Goal: Find specific page/section: Find specific page/section

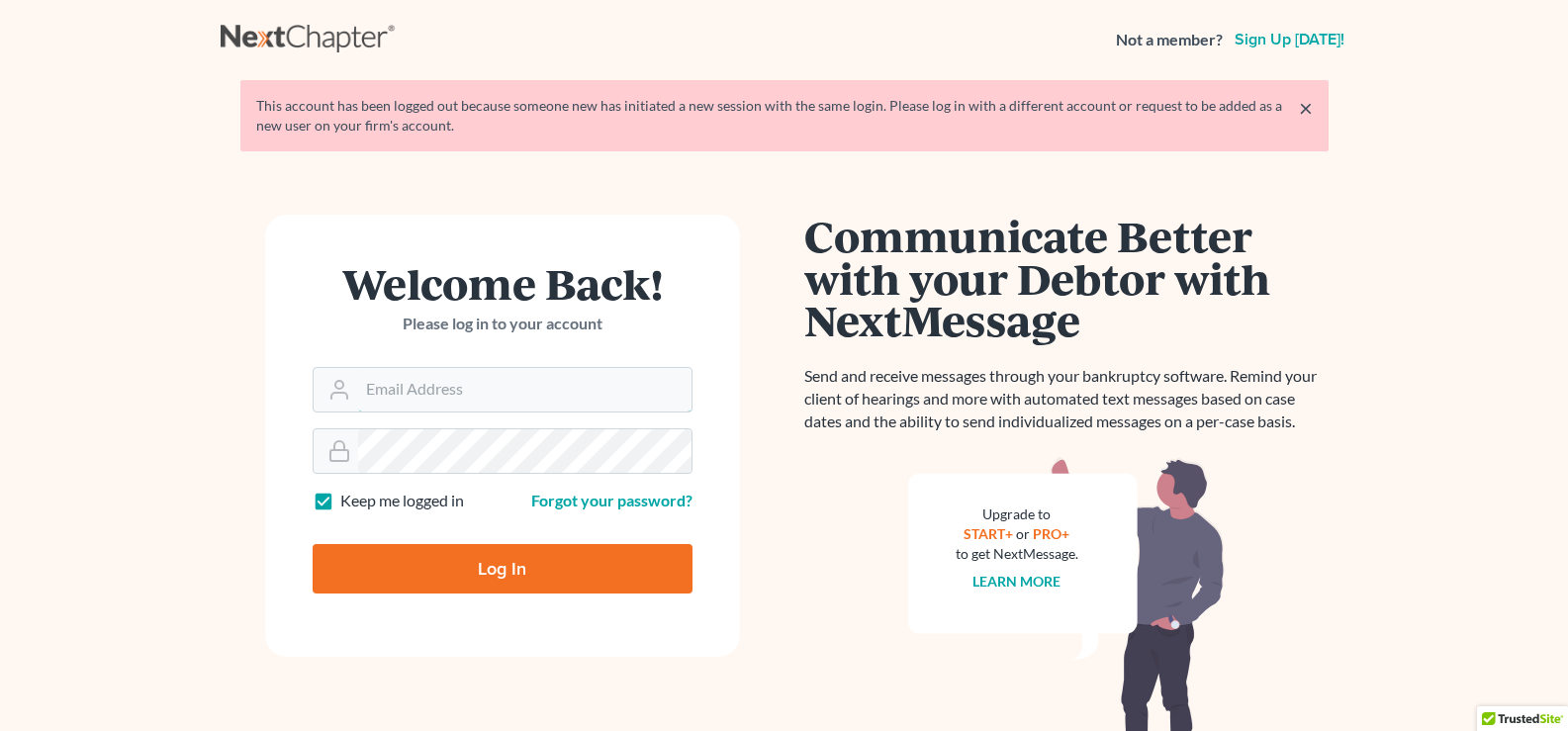
type input "[EMAIL_ADDRESS][DOMAIN_NAME]"
click at [493, 573] on input "Log In" at bounding box center [503, 569] width 380 height 49
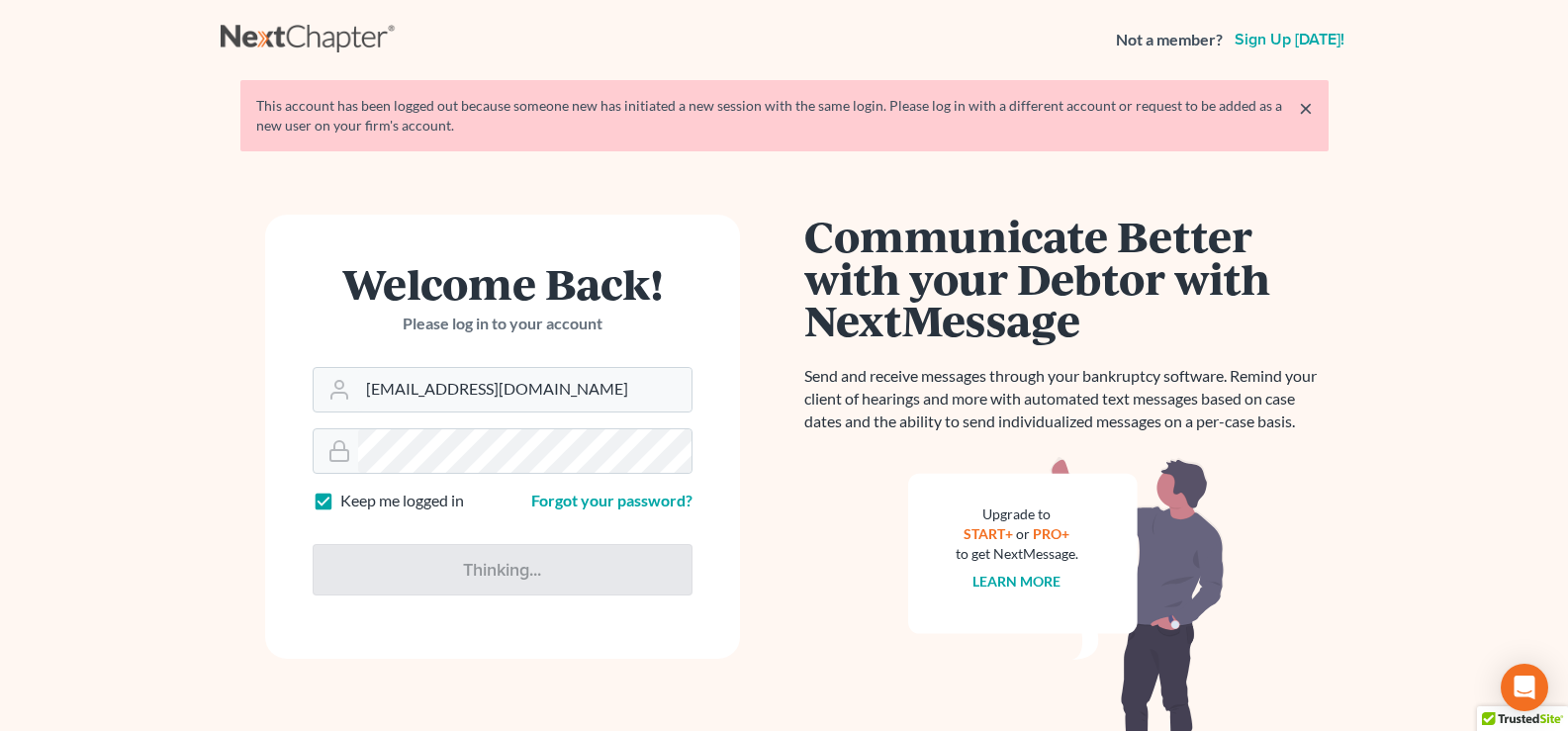
type input "Thinking..."
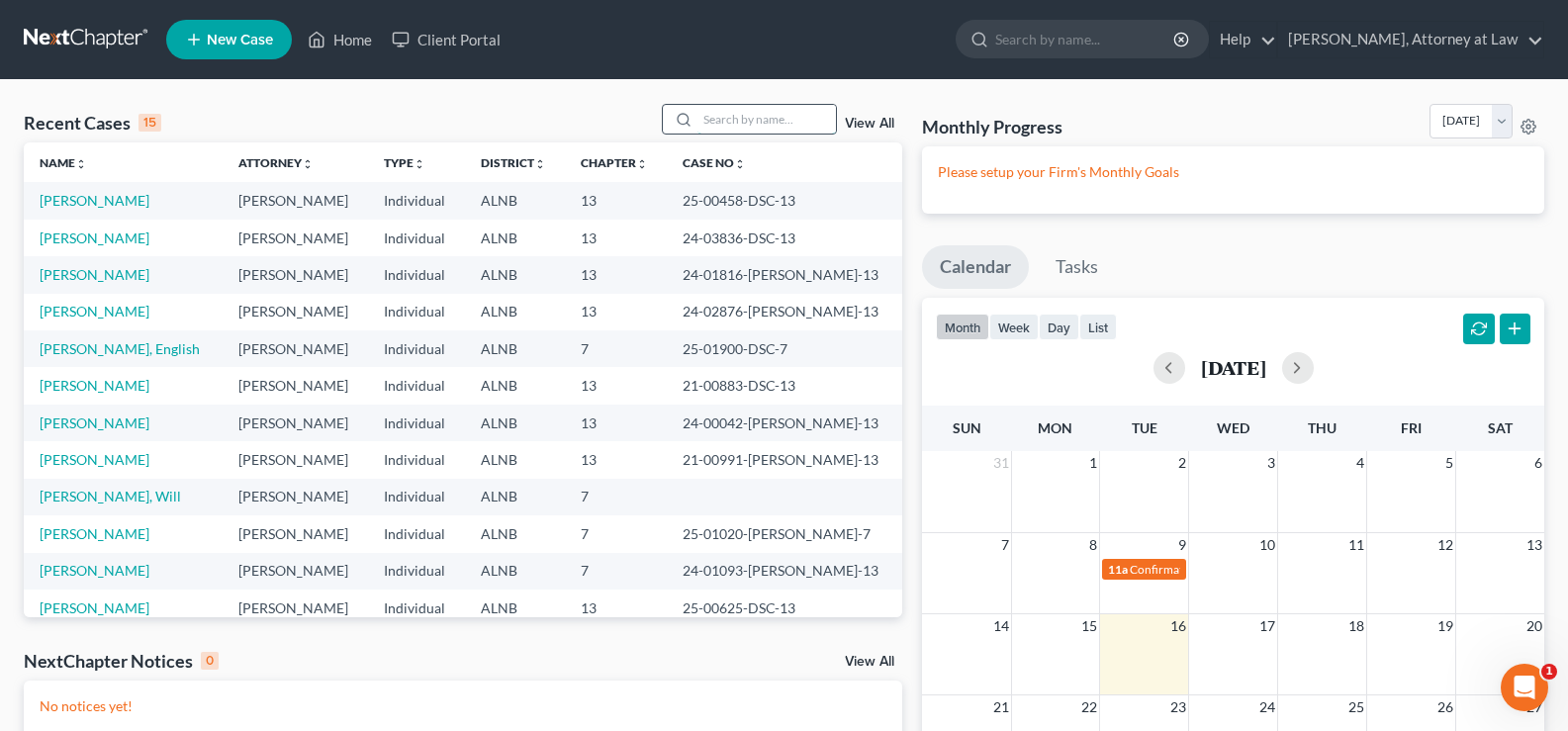
click at [766, 128] on input "search" at bounding box center [767, 119] width 138 height 29
type input "miles"
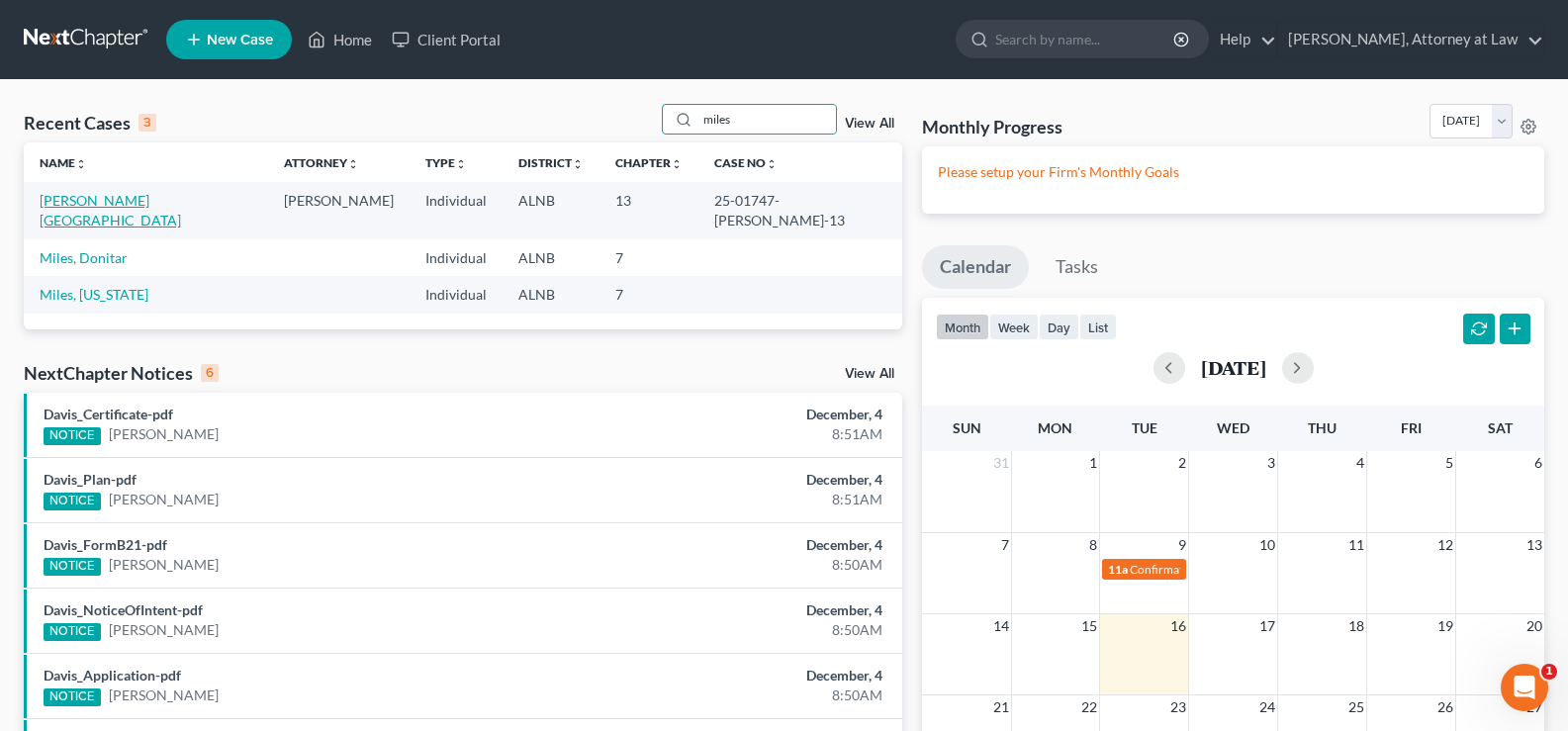
drag, startPoint x: 75, startPoint y: 192, endPoint x: 112, endPoint y: 186, distance: 37.5
click at [76, 192] on link "[PERSON_NAME][GEOGRAPHIC_DATA]" at bounding box center [110, 210] width 141 height 37
